Goal: Information Seeking & Learning: Learn about a topic

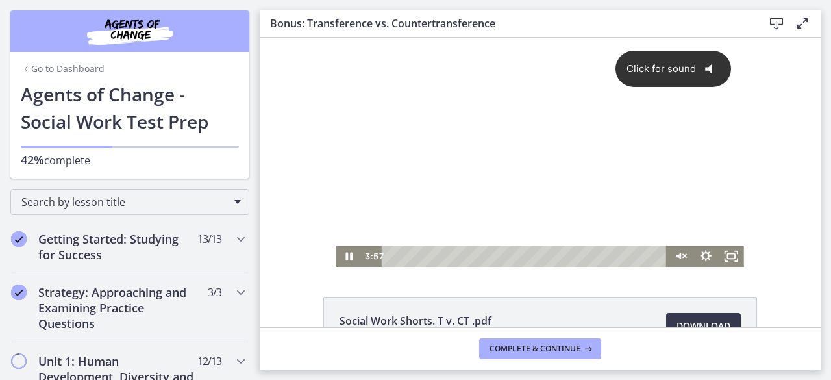
click at [624, 142] on div "Click for sound @keyframes VOLUME_SMALL_WAVE_FLASH { 0% { opacity: 0; } 33% { o…" at bounding box center [540, 142] width 408 height 208
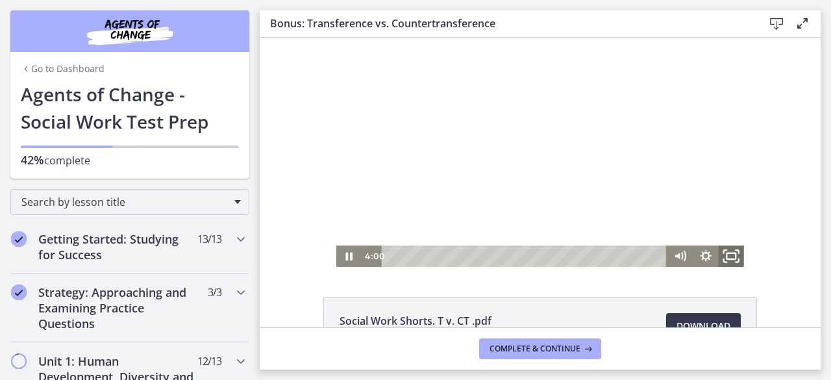
click at [730, 249] on icon "Fullscreen" at bounding box center [731, 256] width 31 height 26
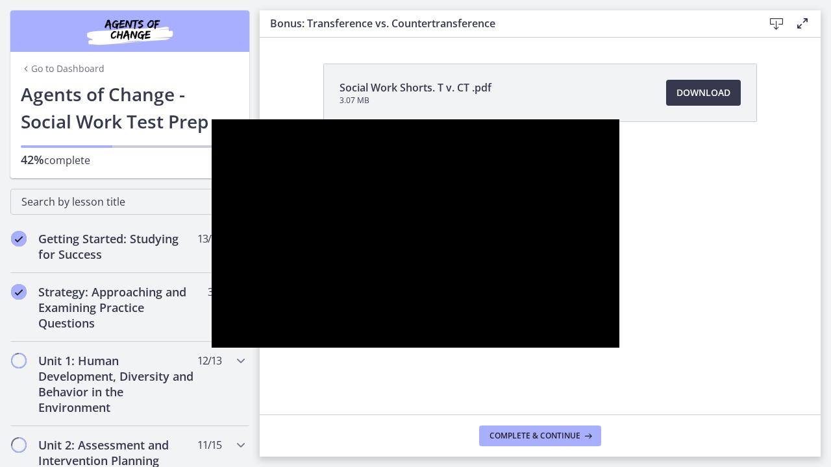
click at [619, 305] on div at bounding box center [416, 233] width 408 height 229
click at [572, 349] on div at bounding box center [416, 233] width 408 height 229
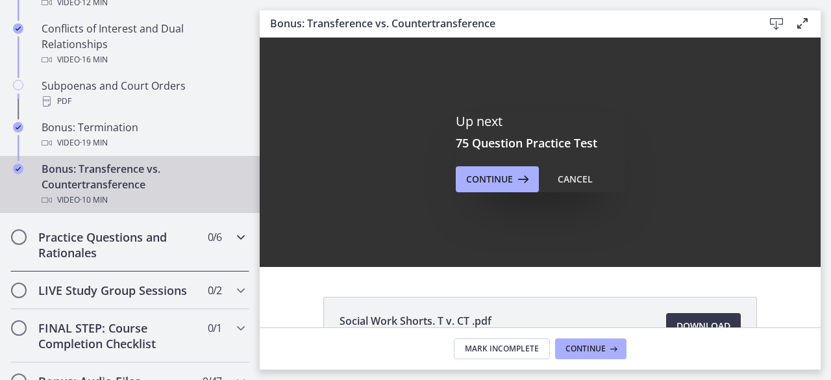
click at [233, 245] on icon "Chapters" at bounding box center [241, 237] width 16 height 16
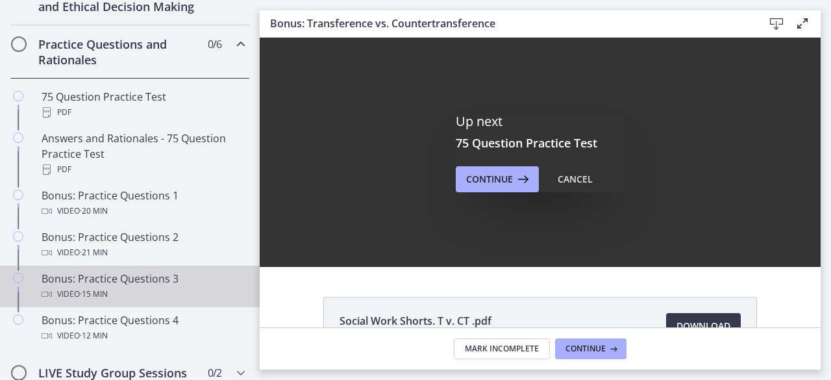
scroll to position [571, 0]
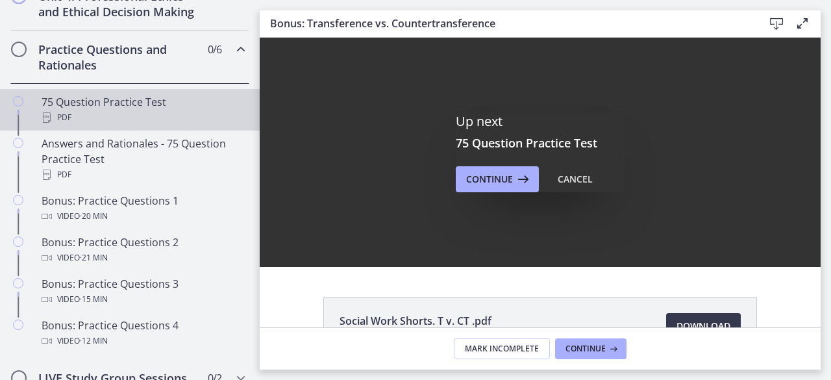
click at [141, 119] on div "75 Question Practice Test PDF" at bounding box center [143, 109] width 202 height 31
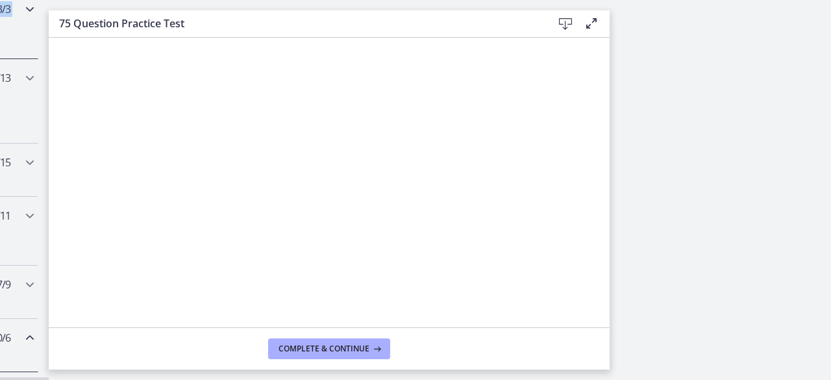
scroll to position [230, 0]
click at [586, 23] on icon at bounding box center [591, 24] width 16 height 16
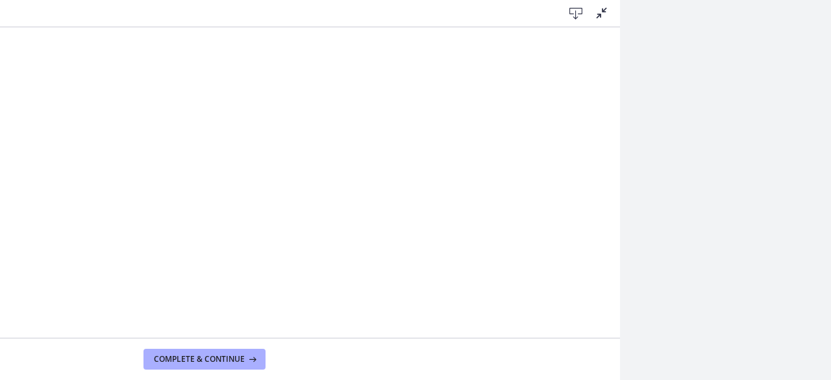
click at [604, 12] on icon at bounding box center [602, 13] width 16 height 16
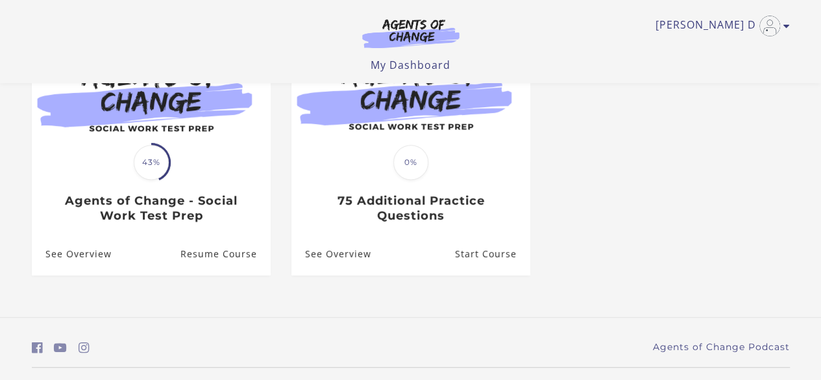
scroll to position [149, 0]
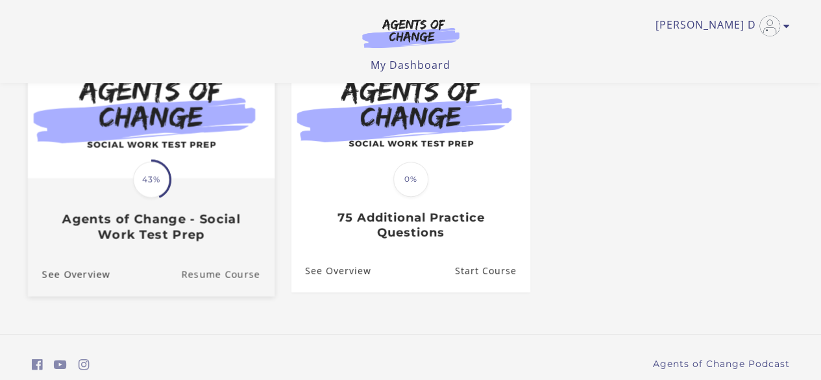
click at [202, 275] on link "Resume Course" at bounding box center [227, 273] width 93 height 43
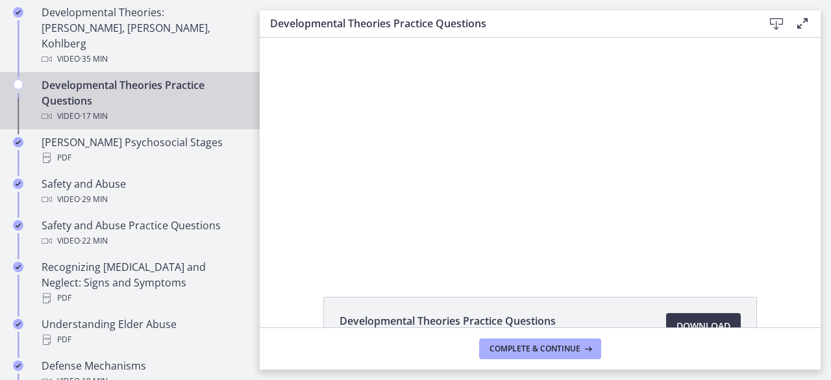
scroll to position [434, 0]
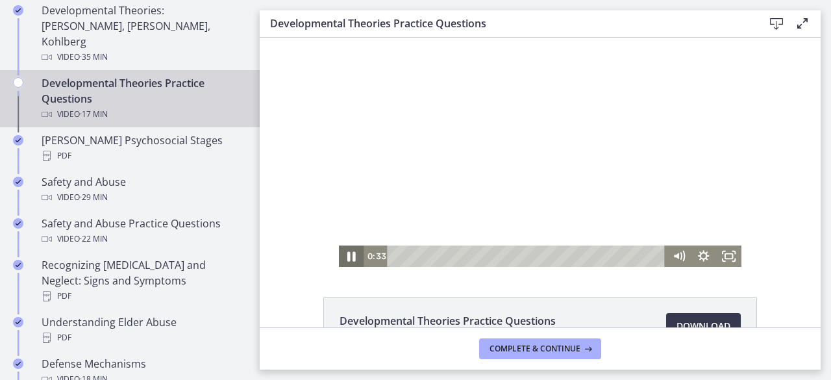
click at [347, 254] on icon "Pause" at bounding box center [351, 256] width 31 height 26
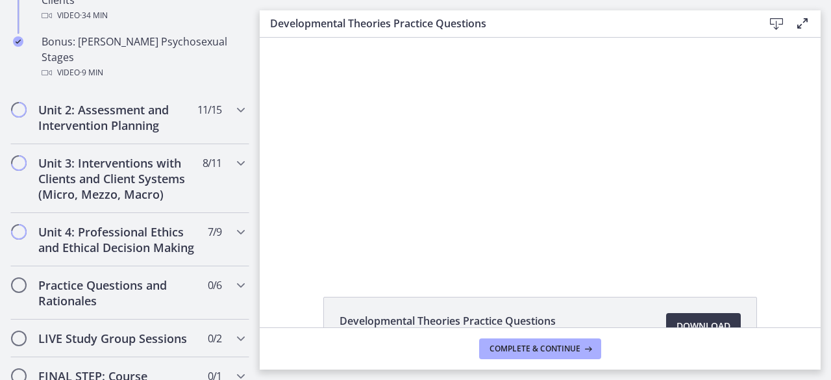
scroll to position [994, 0]
click at [233, 278] on icon "Chapters" at bounding box center [241, 286] width 16 height 16
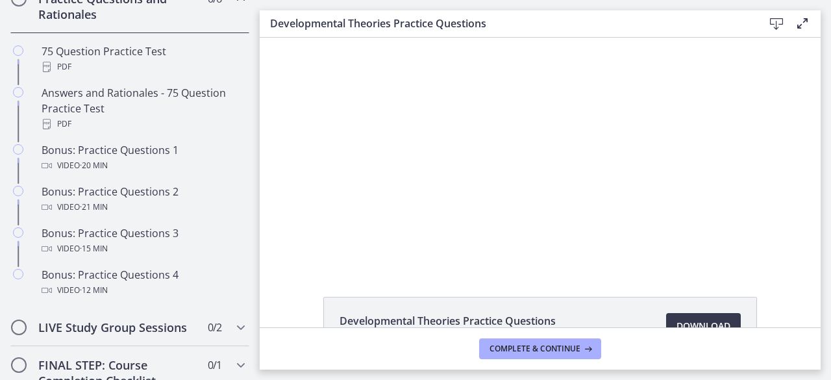
scroll to position [620, 0]
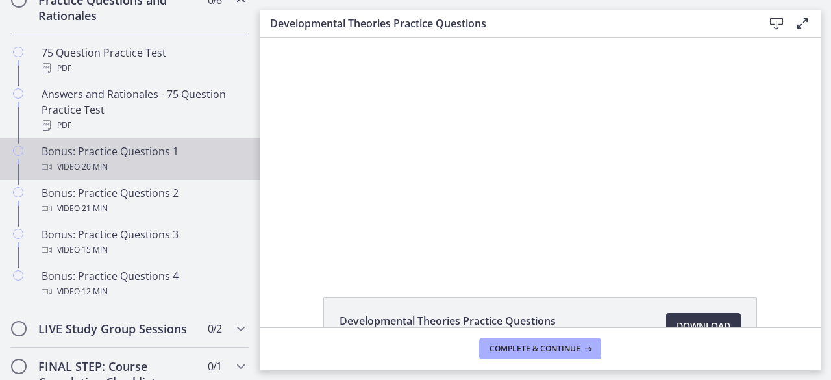
click at [125, 169] on div "Bonus: Practice Questions 1 Video · 20 min" at bounding box center [143, 158] width 202 height 31
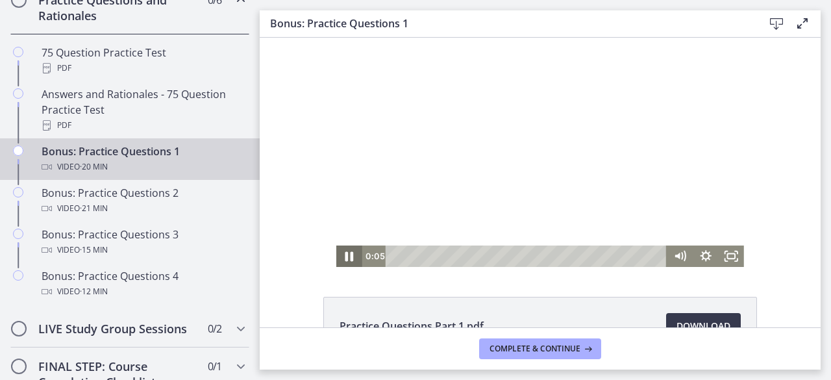
click at [339, 259] on icon "Pause" at bounding box center [349, 256] width 31 height 26
click at [347, 256] on icon "Play Video" at bounding box center [351, 256] width 8 height 10
click at [343, 252] on icon "Pause" at bounding box center [349, 256] width 31 height 26
